Goal: Information Seeking & Learning: Learn about a topic

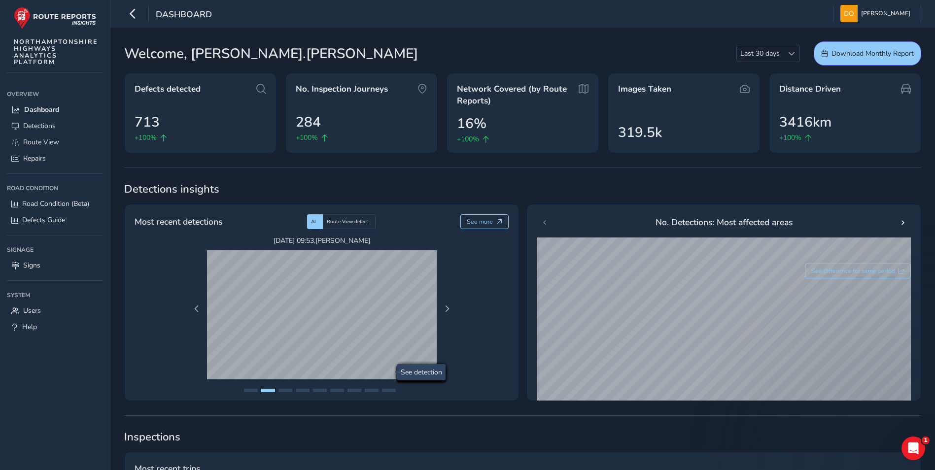
scroll to position [345, 0]
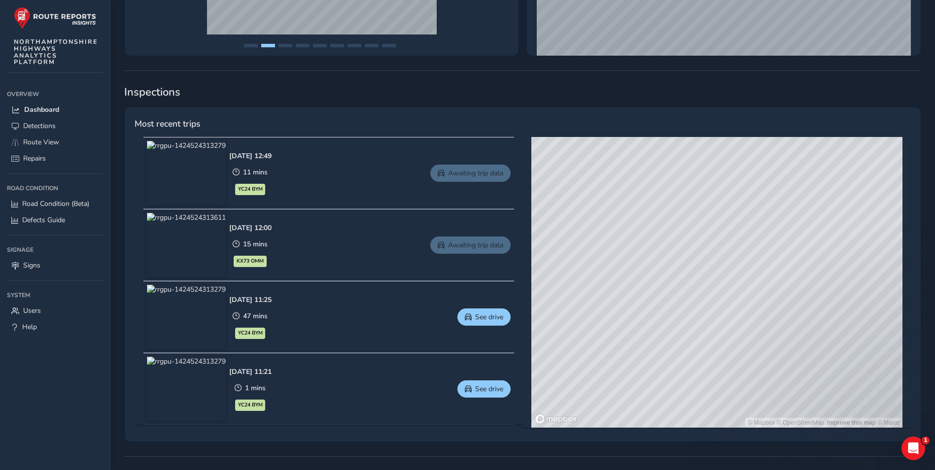
drag, startPoint x: 743, startPoint y: 291, endPoint x: 719, endPoint y: 325, distance: 41.3
click at [719, 324] on div "© Mapbox © OpenStreetMap Improve this map © Maxar" at bounding box center [716, 282] width 371 height 291
drag, startPoint x: 760, startPoint y: 270, endPoint x: 722, endPoint y: 312, distance: 56.9
click at [722, 312] on div "© Mapbox © OpenStreetMap Improve this map © Maxar" at bounding box center [716, 282] width 371 height 291
drag, startPoint x: 724, startPoint y: 257, endPoint x: 689, endPoint y: 360, distance: 108.6
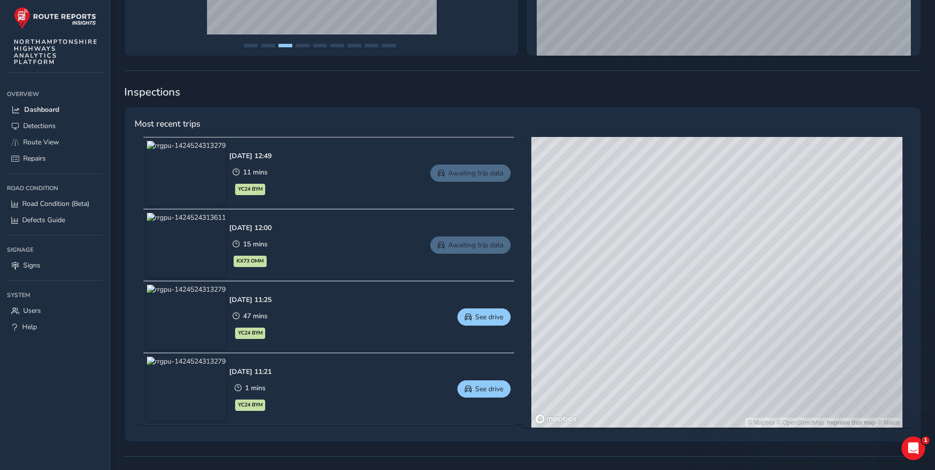
click at [689, 360] on div "© Mapbox © OpenStreetMap Improve this map © Maxar" at bounding box center [716, 282] width 371 height 291
drag, startPoint x: 617, startPoint y: 343, endPoint x: 729, endPoint y: 228, distance: 161.4
click at [729, 228] on div "© Mapbox © OpenStreetMap Improve this map © Maxar" at bounding box center [716, 282] width 371 height 291
drag, startPoint x: 724, startPoint y: 253, endPoint x: 713, endPoint y: 289, distance: 37.6
click at [713, 289] on div "© Mapbox © OpenStreetMap Improve this map © Maxar" at bounding box center [716, 282] width 371 height 291
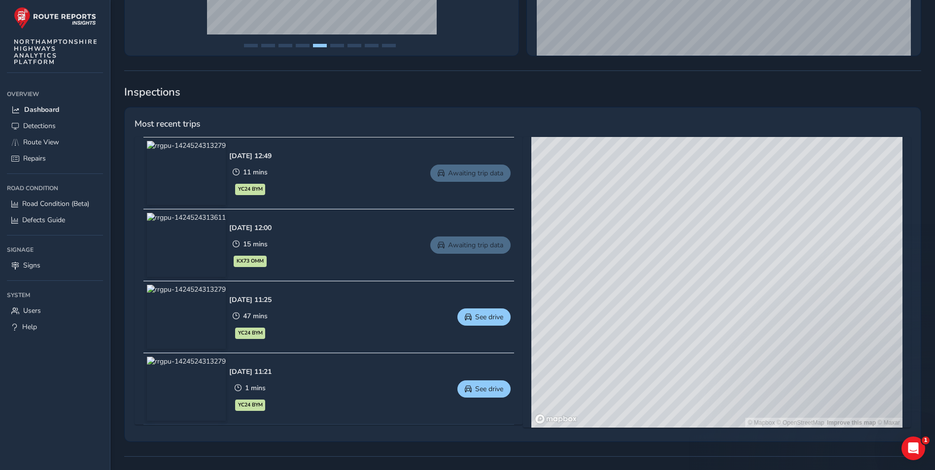
drag, startPoint x: 692, startPoint y: 273, endPoint x: 672, endPoint y: 311, distance: 42.3
click at [672, 311] on div "© Mapbox © OpenStreetMap Improve this map © Maxar" at bounding box center [716, 282] width 371 height 291
drag, startPoint x: 635, startPoint y: 380, endPoint x: 648, endPoint y: 364, distance: 20.3
click at [648, 364] on div "© Mapbox © OpenStreetMap Improve this map © Maxar" at bounding box center [716, 282] width 371 height 291
drag, startPoint x: 639, startPoint y: 256, endPoint x: 655, endPoint y: 330, distance: 75.1
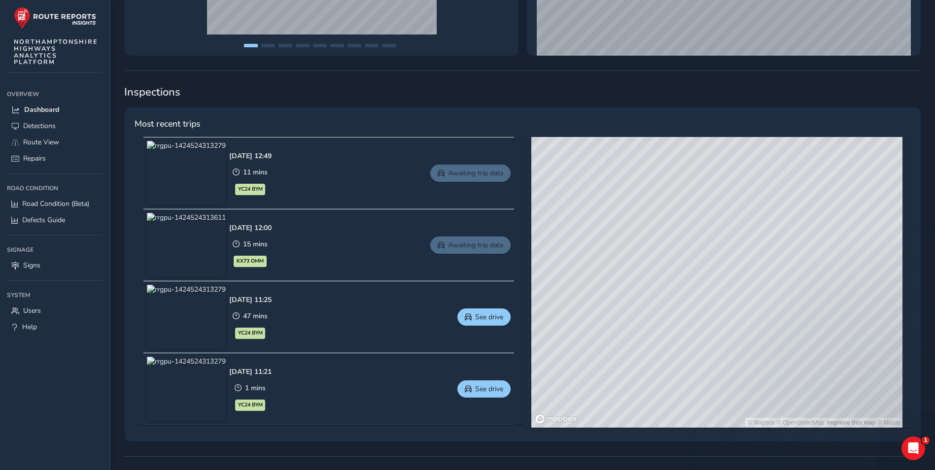
click at [655, 330] on div "© Mapbox © OpenStreetMap Improve this map © Maxar" at bounding box center [716, 282] width 371 height 291
drag, startPoint x: 352, startPoint y: 67, endPoint x: 354, endPoint y: 91, distance: 24.7
click at [354, 91] on div "Detections insights Most recent detections AI Route View defect See more [DATE]…" at bounding box center [522, 263] width 797 height 853
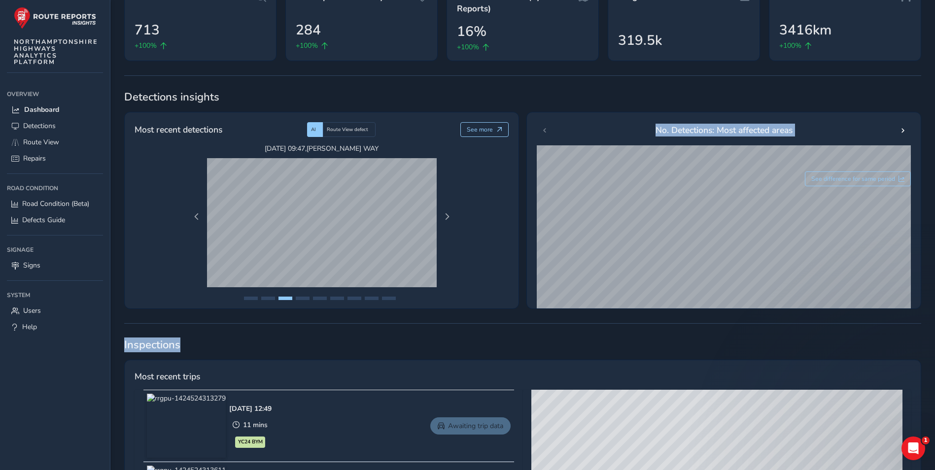
scroll to position [99, 0]
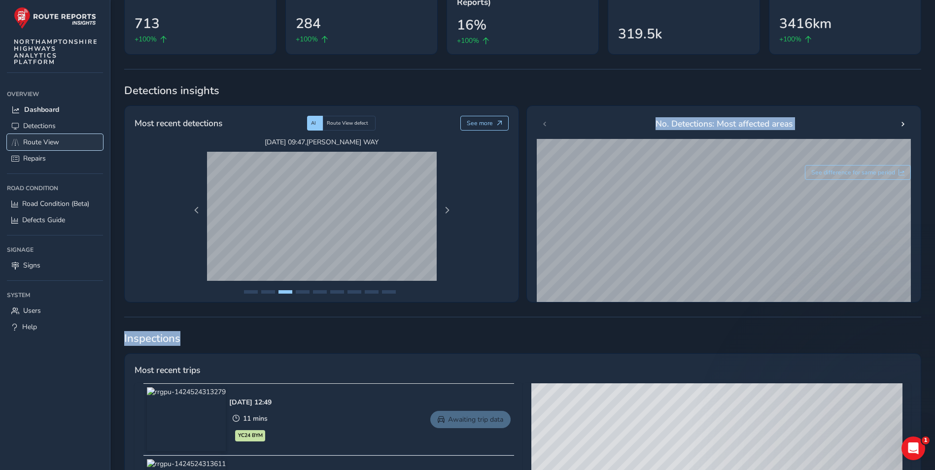
click at [32, 142] on span "Route View" at bounding box center [41, 142] width 36 height 9
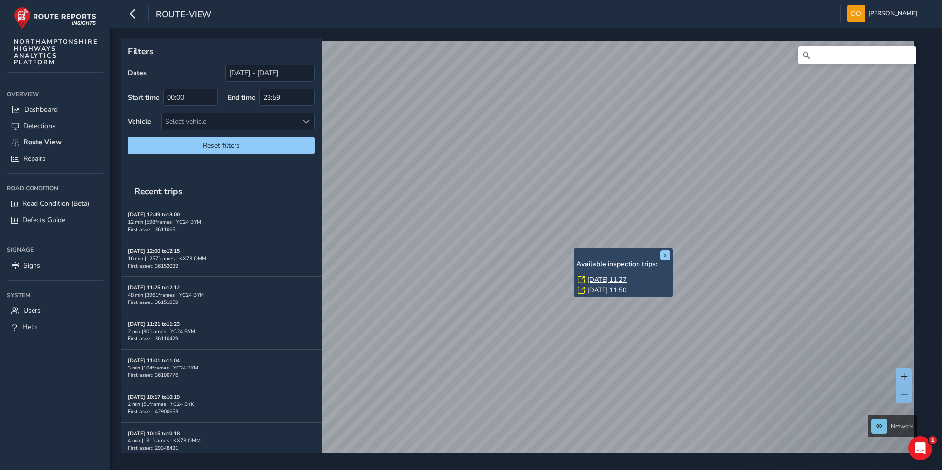
click at [595, 278] on link "[DATE] 11:27" at bounding box center [607, 280] width 39 height 9
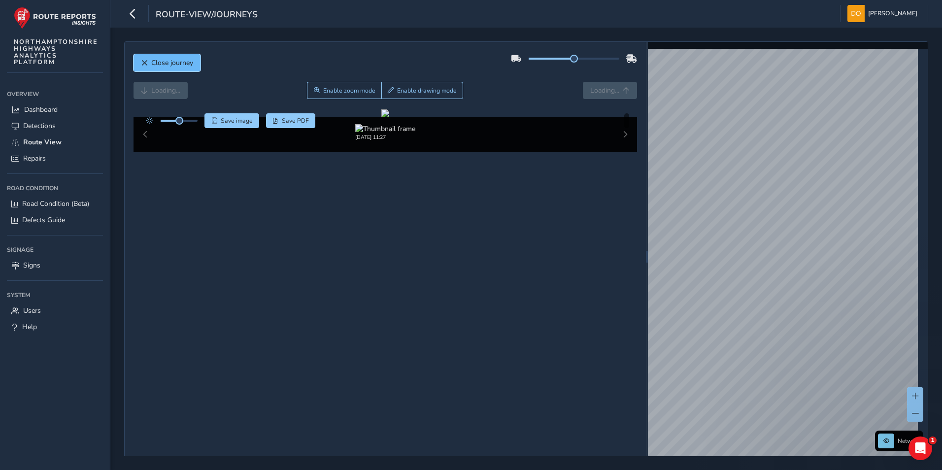
click at [152, 56] on button "Close journey" at bounding box center [167, 62] width 67 height 17
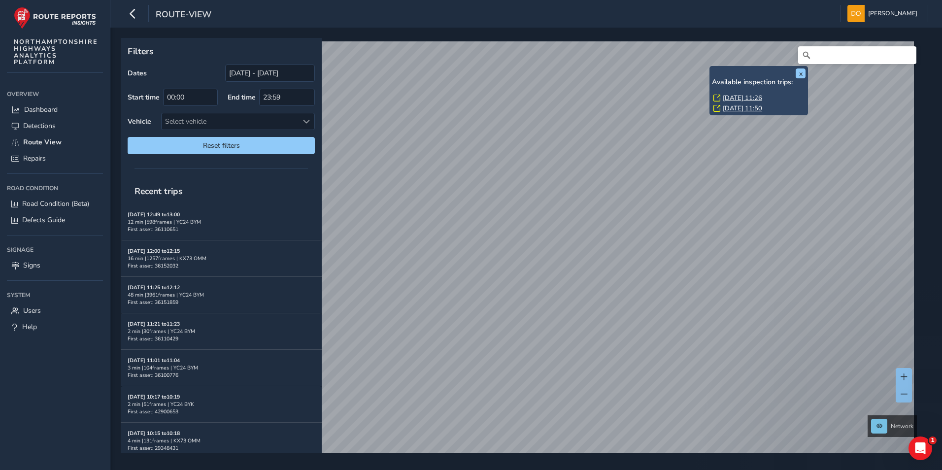
click at [733, 96] on link "[DATE] 11:26" at bounding box center [742, 98] width 39 height 9
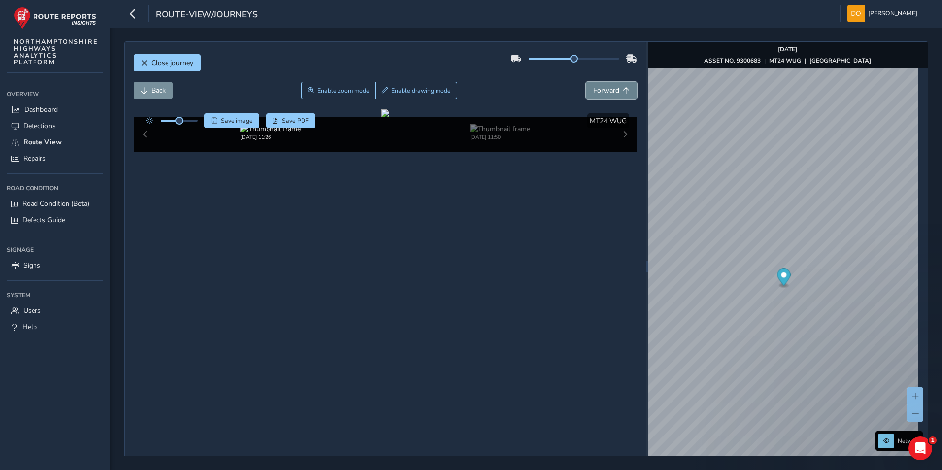
click at [610, 91] on span "Forward" at bounding box center [606, 90] width 26 height 9
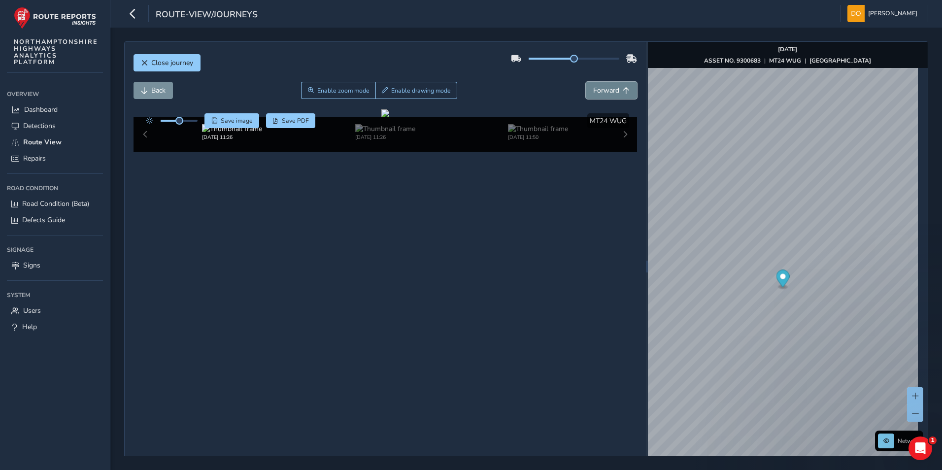
click at [610, 91] on span "Forward" at bounding box center [606, 90] width 26 height 9
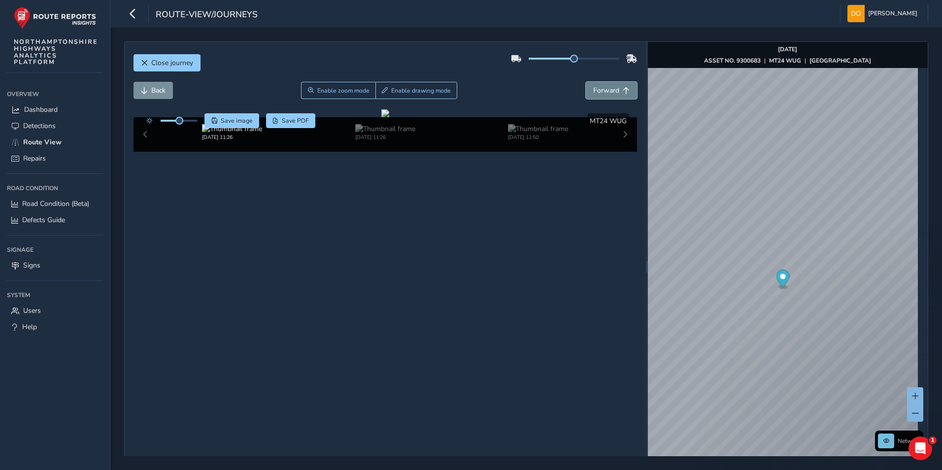
click at [610, 91] on span "Forward" at bounding box center [606, 90] width 26 height 9
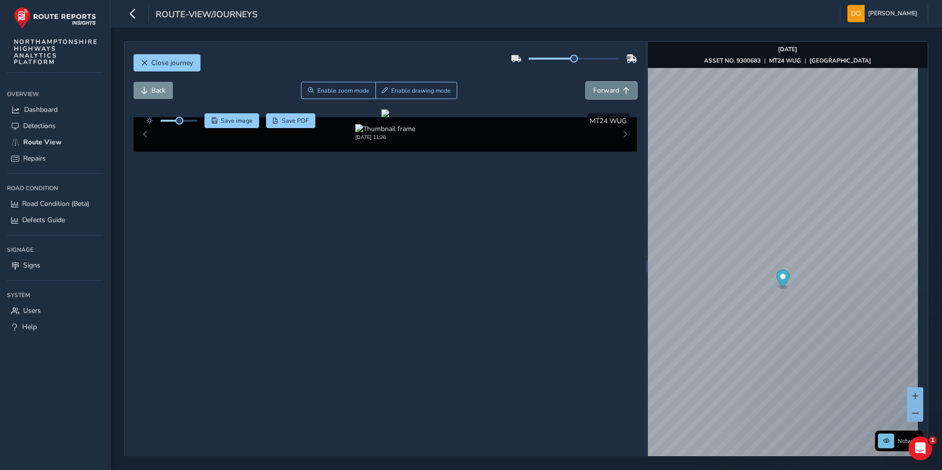
click at [610, 91] on span "Forward" at bounding box center [606, 90] width 26 height 9
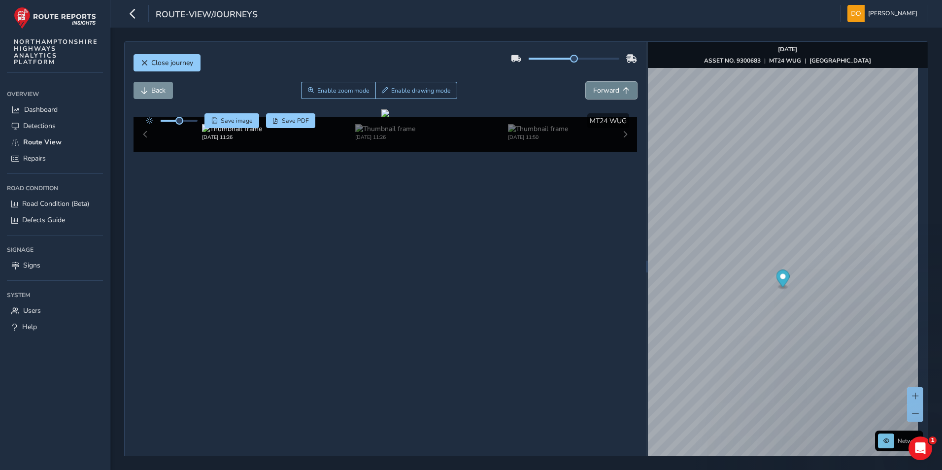
click at [610, 91] on span "Forward" at bounding box center [606, 90] width 26 height 9
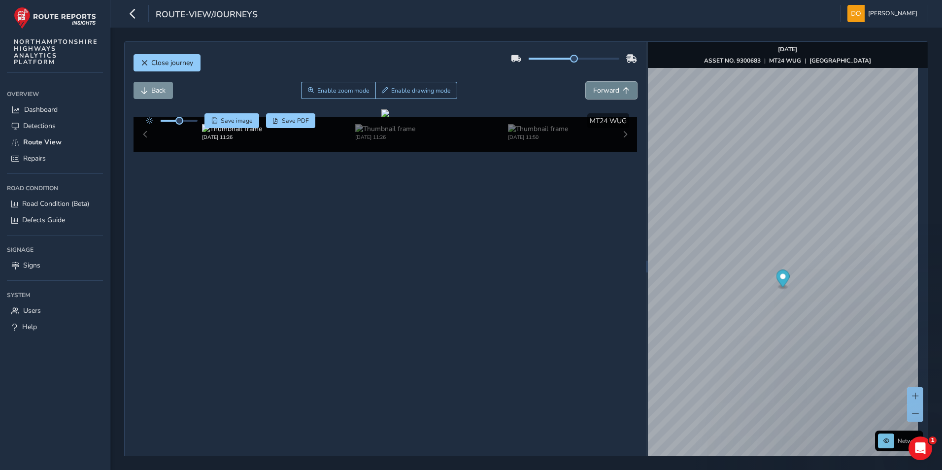
click at [610, 91] on span "Forward" at bounding box center [606, 90] width 26 height 9
click at [154, 86] on span "Back" at bounding box center [158, 90] width 14 height 9
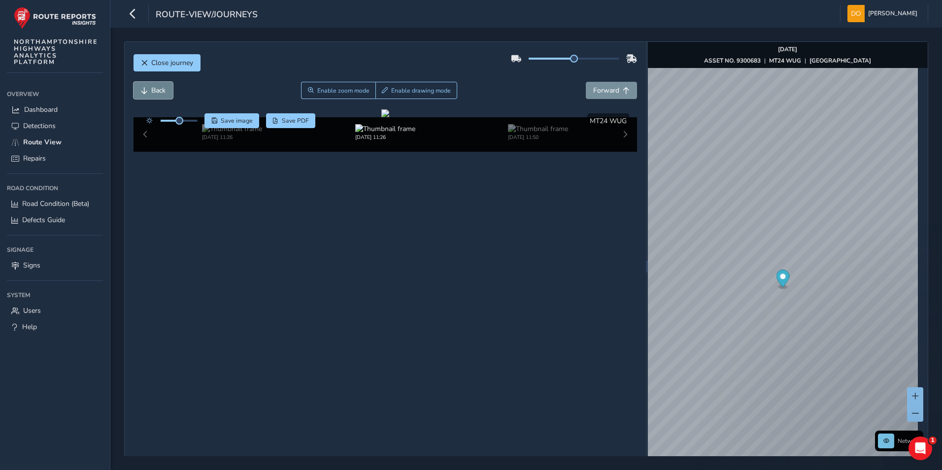
click at [154, 86] on span "Back" at bounding box center [158, 90] width 14 height 9
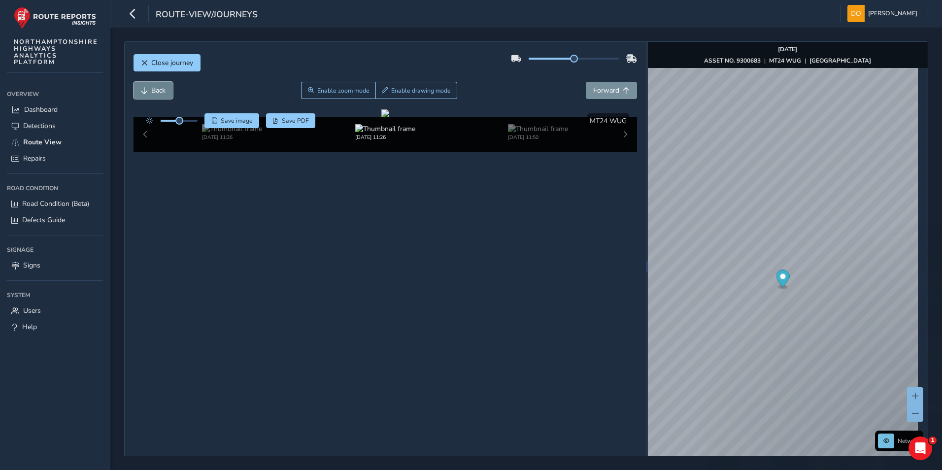
click at [154, 86] on span "Back" at bounding box center [158, 90] width 14 height 9
click at [155, 86] on span "Back" at bounding box center [158, 90] width 14 height 9
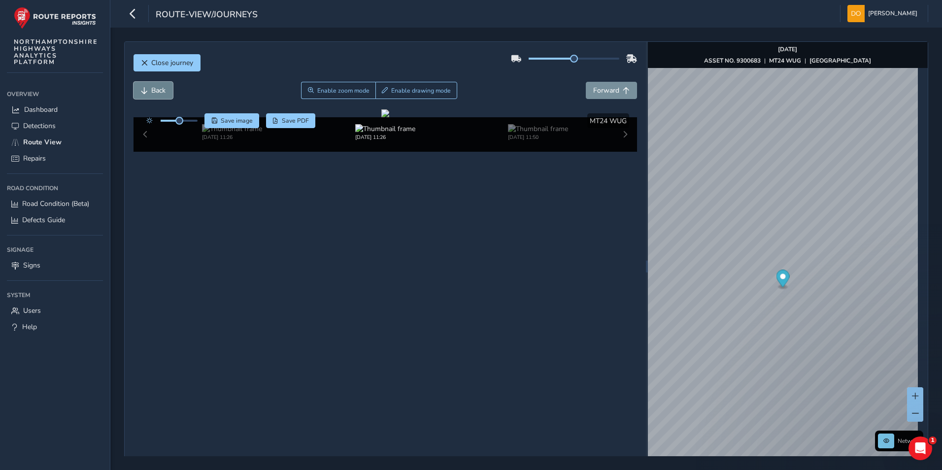
click at [155, 86] on span "Back" at bounding box center [158, 90] width 14 height 9
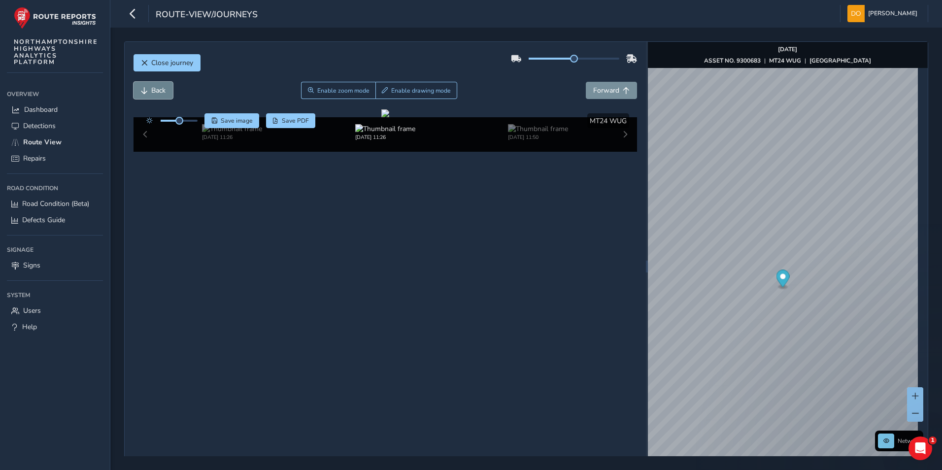
click at [155, 86] on span "Back" at bounding box center [158, 90] width 14 height 9
click at [156, 87] on span "Back" at bounding box center [158, 90] width 14 height 9
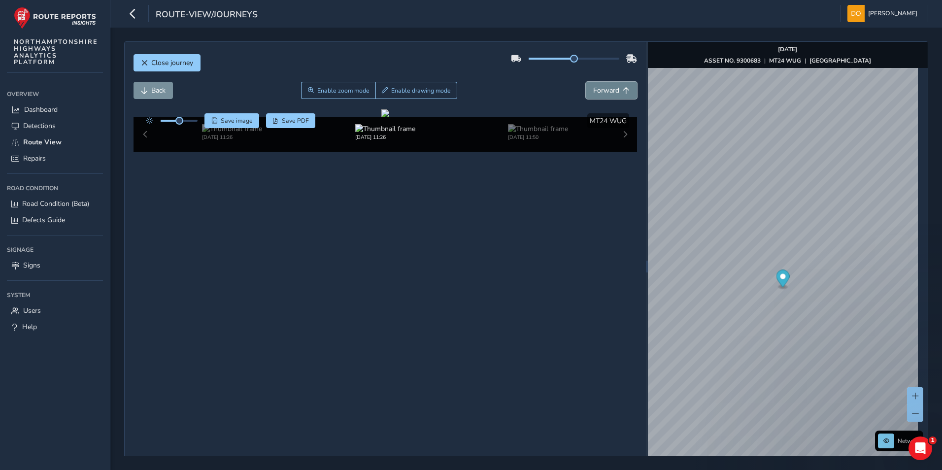
click at [606, 91] on span "Forward" at bounding box center [606, 90] width 26 height 9
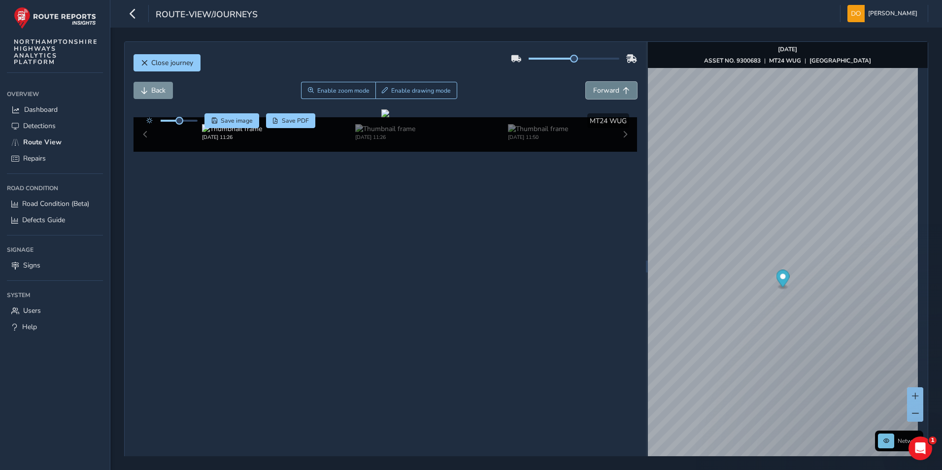
click at [606, 91] on span "Forward" at bounding box center [606, 90] width 26 height 9
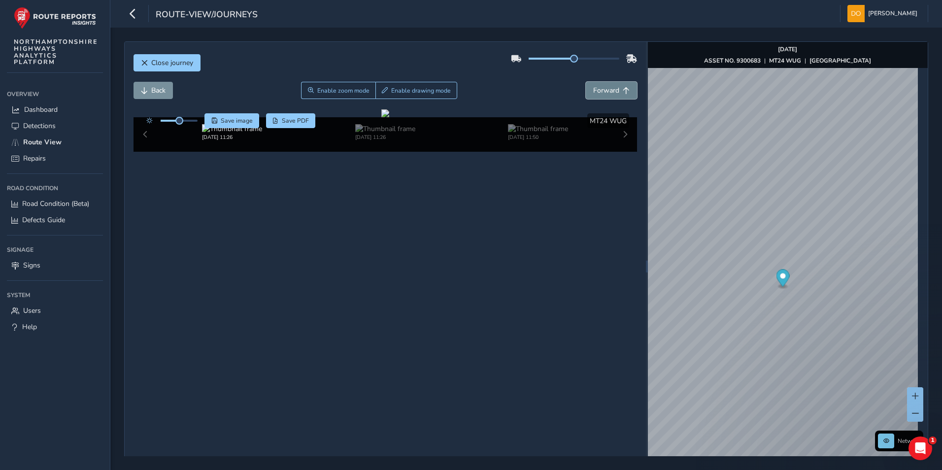
click at [606, 91] on span "Forward" at bounding box center [606, 90] width 26 height 9
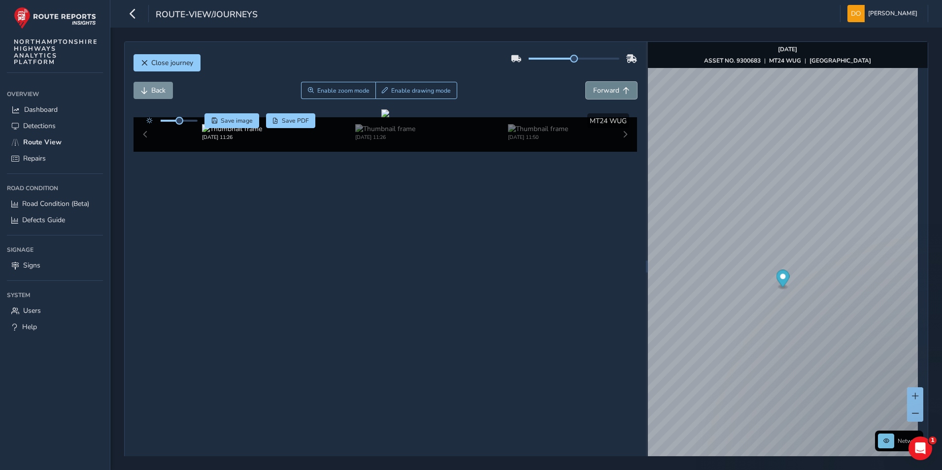
click at [606, 91] on span "Forward" at bounding box center [606, 90] width 26 height 9
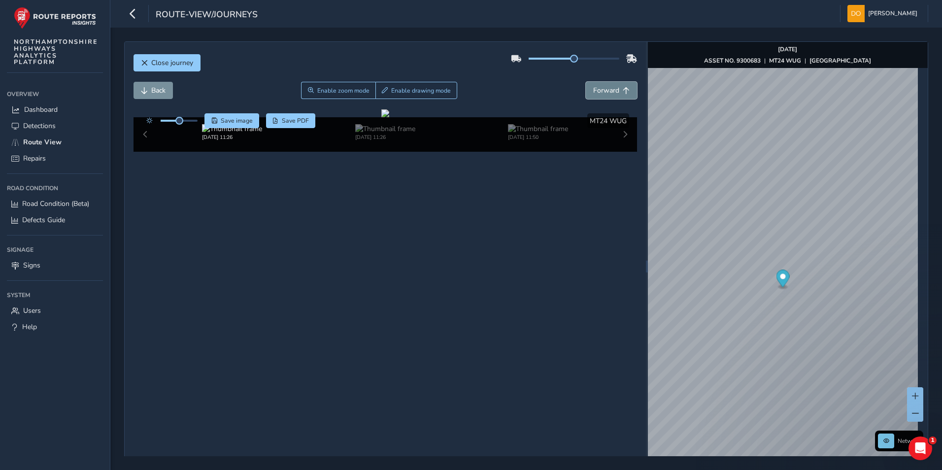
click at [606, 91] on span "Forward" at bounding box center [606, 90] width 26 height 9
click at [601, 89] on span "Forward" at bounding box center [606, 90] width 26 height 9
click at [158, 90] on span "Back" at bounding box center [158, 90] width 14 height 9
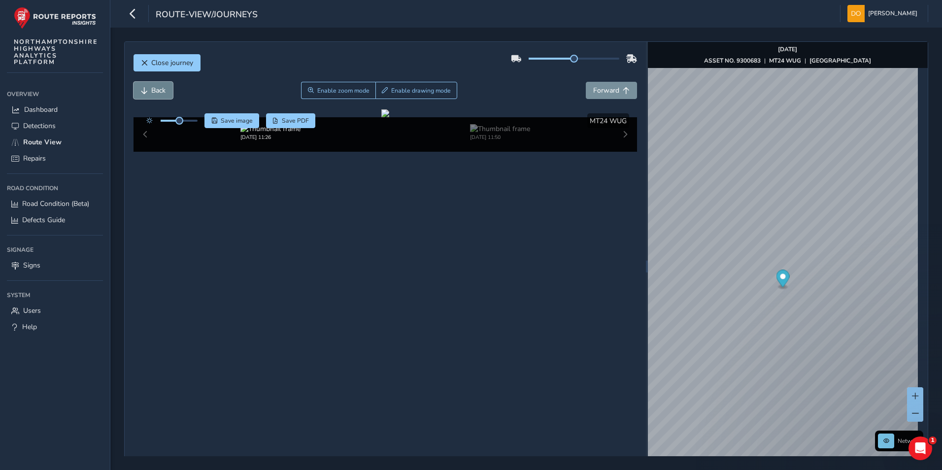
click at [167, 88] on button "Back" at bounding box center [153, 90] width 39 height 17
click at [617, 94] on button "Forward" at bounding box center [611, 90] width 51 height 17
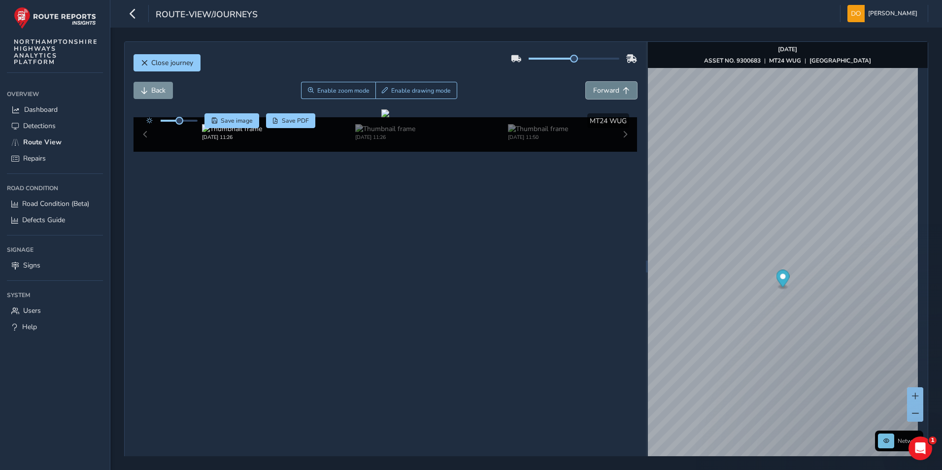
click at [617, 94] on button "Forward" at bounding box center [611, 90] width 51 height 17
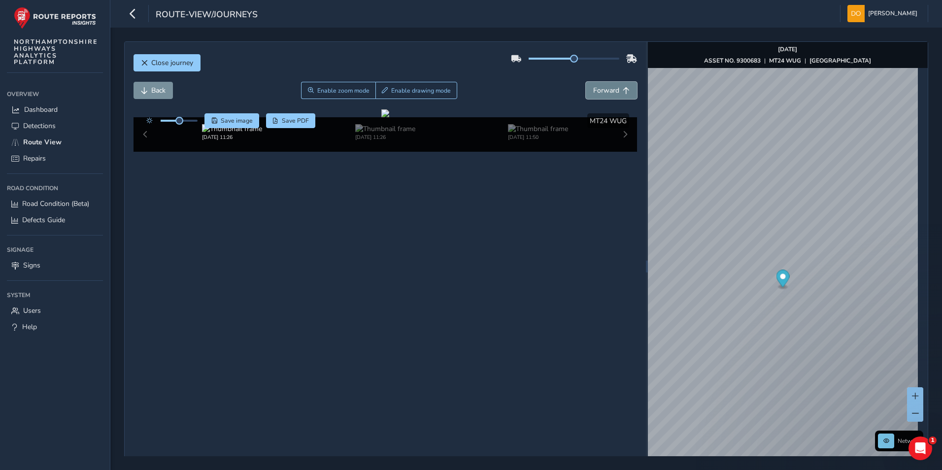
click at [617, 94] on button "Forward" at bounding box center [611, 90] width 51 height 17
click at [602, 395] on div "Close journey Back Enable zoom mode Enable drawing mode Forward Click and Drag …" at bounding box center [526, 266] width 804 height 450
click at [565, 397] on div "Close journey Back Enable zoom mode Enable drawing mode Forward Click and Drag …" at bounding box center [526, 266] width 804 height 450
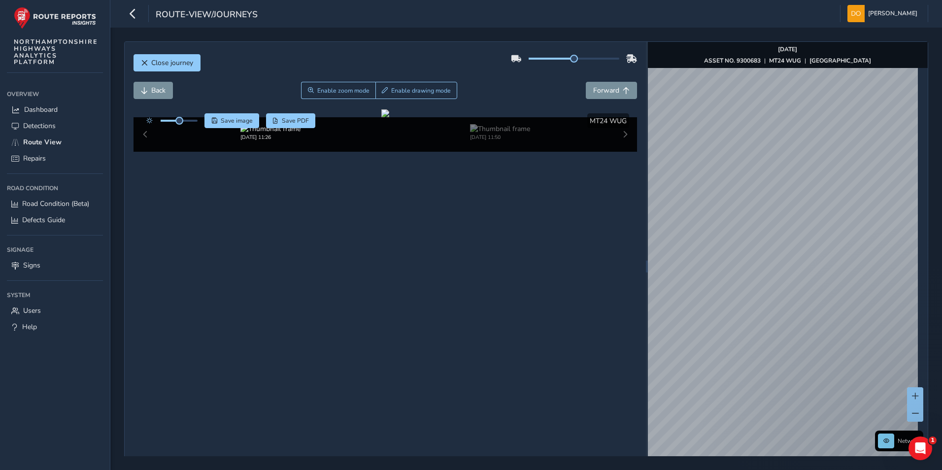
click at [942, 70] on html "route-view/journeys [PERSON_NAME] Colour Scheme: Dark Dim Light Logout Close jo…" at bounding box center [471, 235] width 942 height 470
click at [647, 470] on html "route-view/journeys [PERSON_NAME] Colour Scheme: Dark Dim Light Logout Close jo…" at bounding box center [471, 235] width 942 height 470
click at [599, 453] on div "Close journey Back Enable zoom mode Enable drawing mode Forward Click and Drag …" at bounding box center [526, 266] width 804 height 450
click at [507, 452] on div "Close journey Back Enable zoom mode Enable drawing mode Forward Click and Drag …" at bounding box center [526, 266] width 804 height 450
click at [612, 345] on div "Close journey Back Enable zoom mode Enable drawing mode Forward Click and Drag …" at bounding box center [526, 266] width 804 height 450
